Goal: Find specific page/section: Find specific page/section

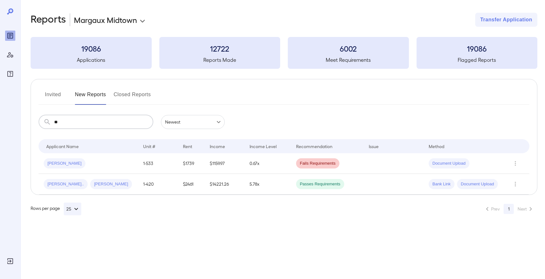
type input "*"
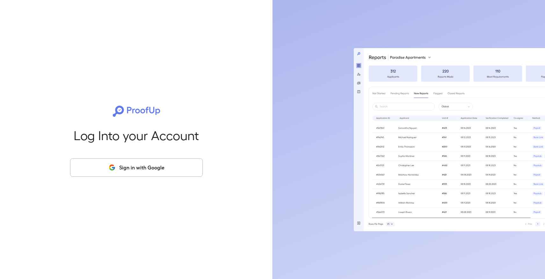
click at [137, 171] on button "Sign in with Google" at bounding box center [136, 167] width 133 height 18
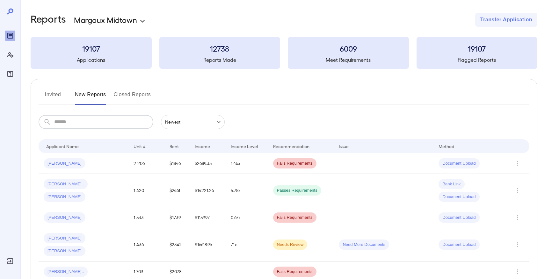
click at [123, 124] on input "text" at bounding box center [103, 122] width 99 height 14
type input "*"
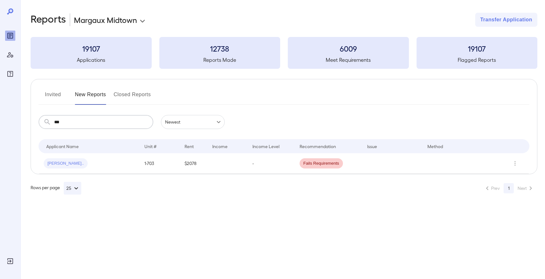
type input "****"
click at [59, 160] on div "[PERSON_NAME].." at bounding box center [66, 163] width 44 height 10
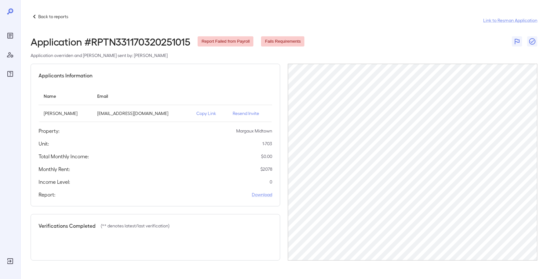
click at [38, 15] on icon at bounding box center [35, 17] width 8 height 8
